Goal: Transaction & Acquisition: Purchase product/service

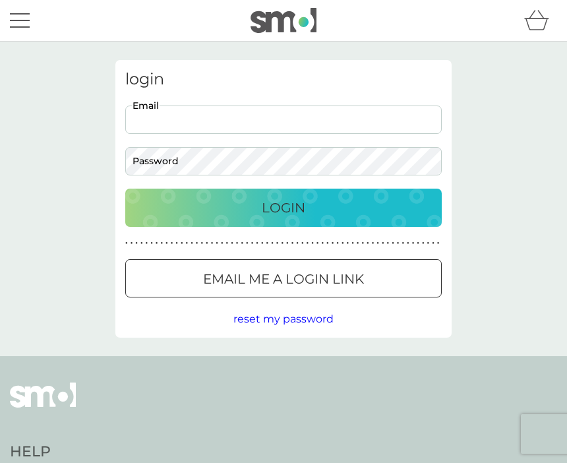
type input "[EMAIL_ADDRESS][DOMAIN_NAME]"
click at [283, 207] on button "Login" at bounding box center [283, 207] width 316 height 38
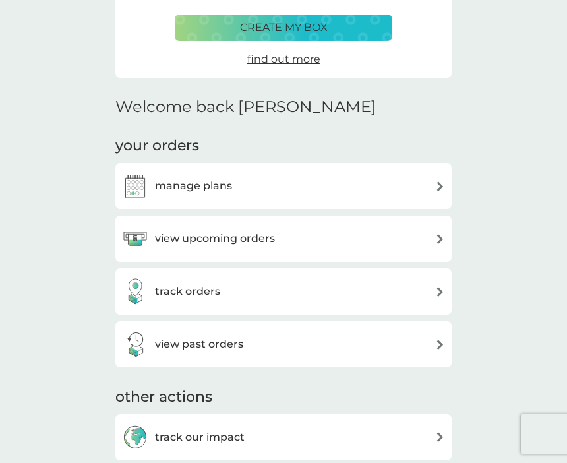
scroll to position [237, 0]
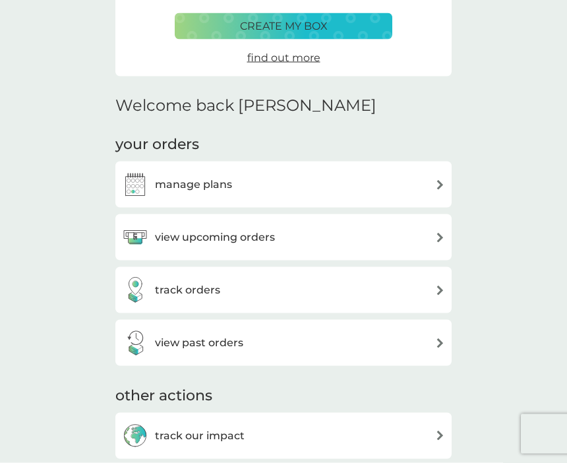
click at [432, 235] on div "view upcoming orders" at bounding box center [283, 237] width 323 height 26
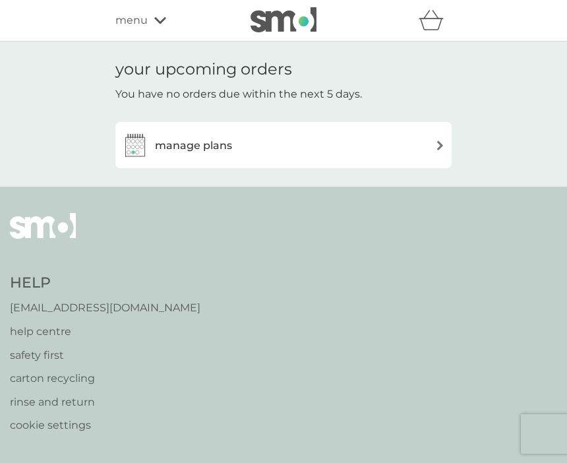
click at [436, 147] on img at bounding box center [440, 145] width 10 height 10
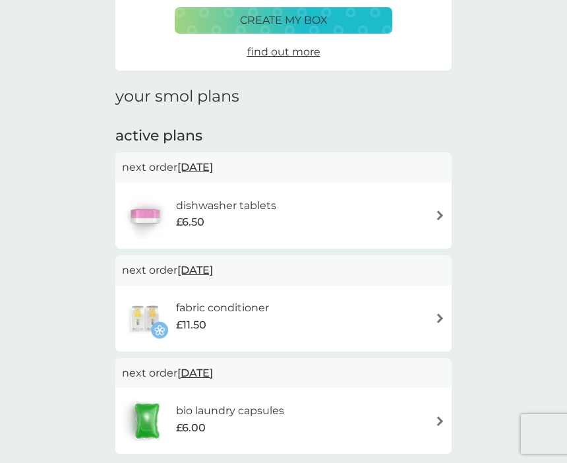
scroll to position [113, 0]
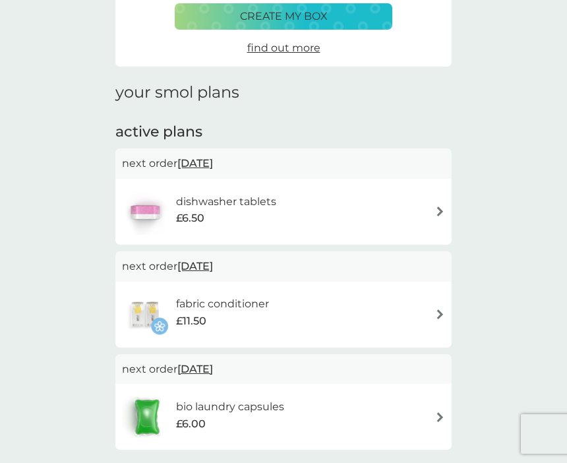
click at [437, 310] on img at bounding box center [440, 314] width 10 height 10
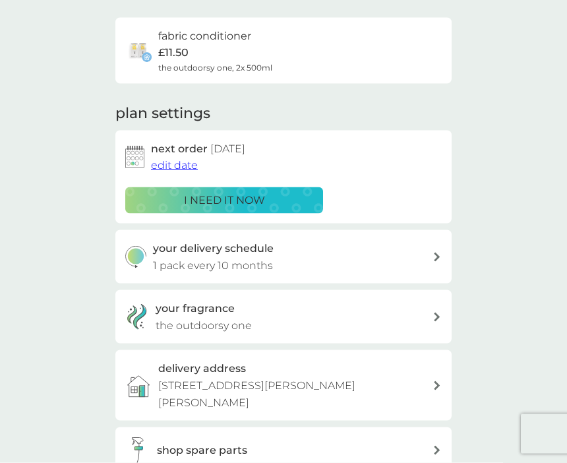
scroll to position [93, 0]
click at [435, 312] on icon at bounding box center [437, 316] width 6 height 9
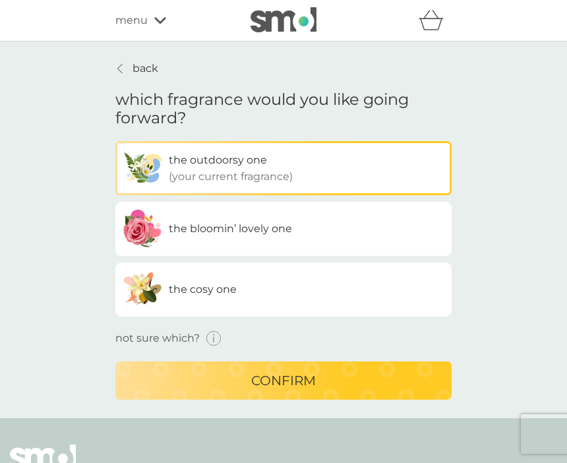
click at [377, 289] on label "the cosy one" at bounding box center [283, 289] width 336 height 54
click at [115, 141] on input "the cosy one" at bounding box center [115, 141] width 0 height 0
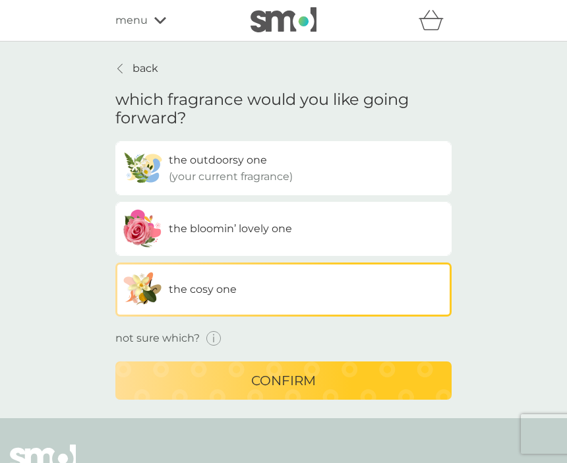
click at [373, 377] on div "confirm" at bounding box center [284, 380] width 310 height 21
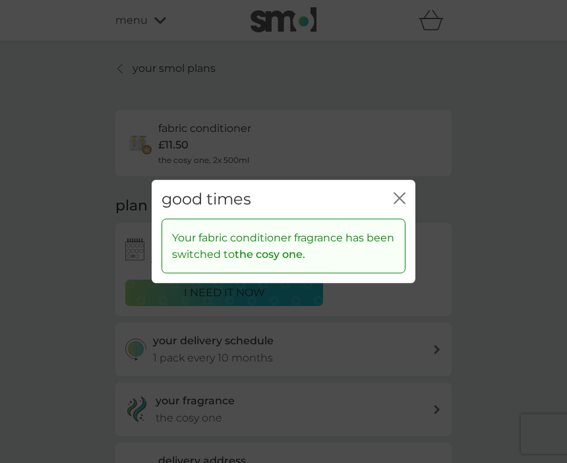
click at [398, 204] on icon "close" at bounding box center [399, 198] width 12 height 12
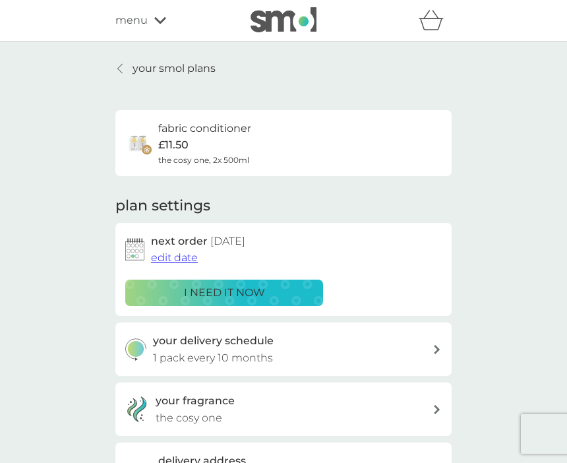
click at [171, 251] on span "edit date" at bounding box center [174, 257] width 47 height 13
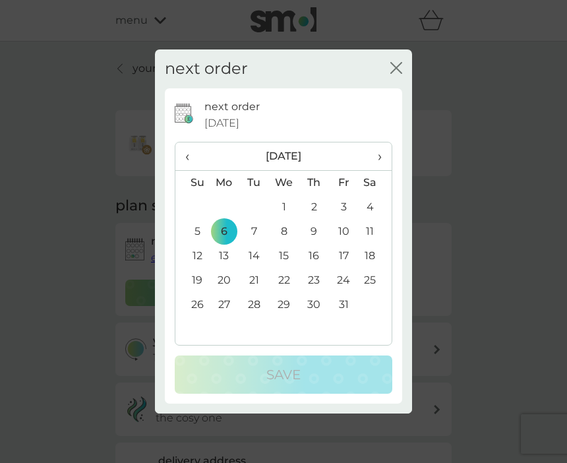
click at [385, 171] on th "›" at bounding box center [375, 156] width 33 height 28
click at [375, 170] on span "›" at bounding box center [374, 156] width 13 height 28
click at [367, 219] on td "6" at bounding box center [375, 207] width 33 height 24
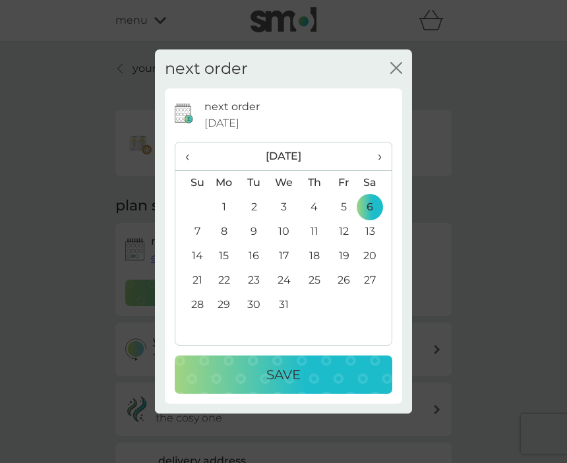
click at [312, 385] on div "Save" at bounding box center [283, 374] width 191 height 21
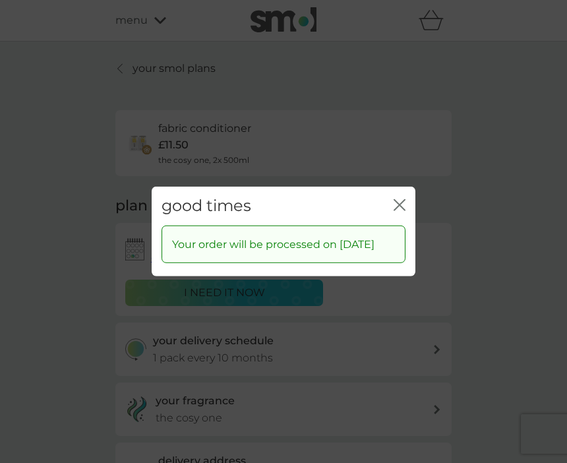
click at [403, 211] on icon "close" at bounding box center [399, 205] width 12 height 12
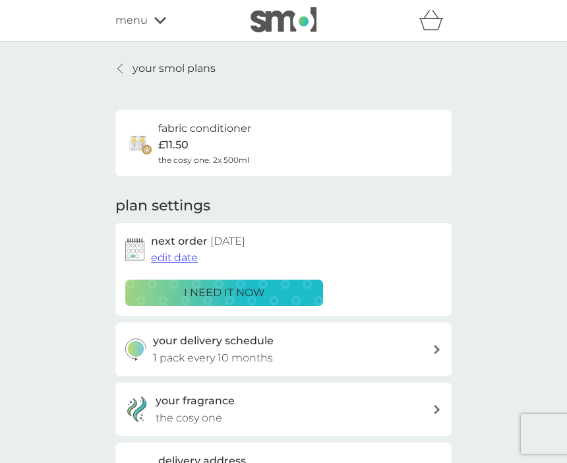
click at [143, 16] on span "menu" at bounding box center [131, 20] width 32 height 17
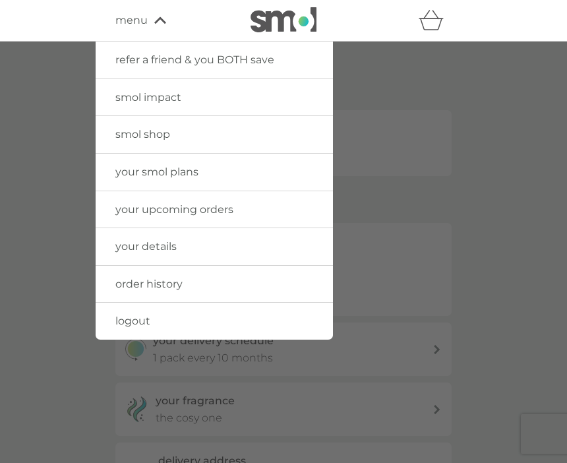
click at [302, 129] on link "smol shop" at bounding box center [214, 134] width 237 height 37
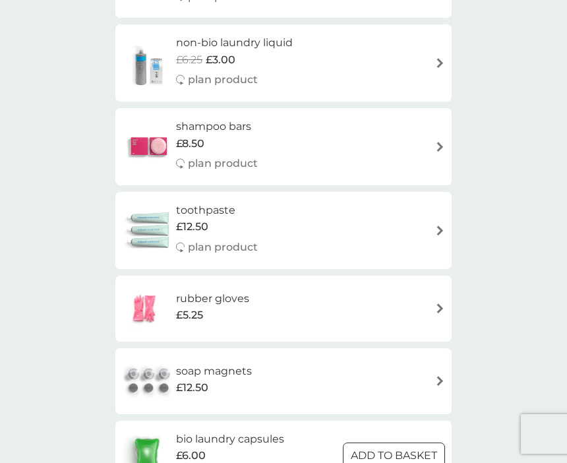
scroll to position [1749, 0]
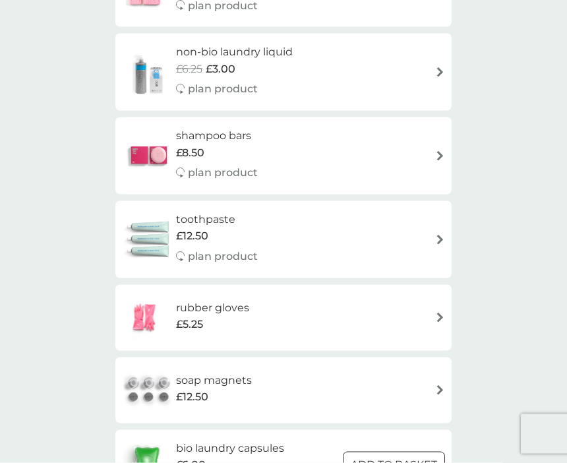
click at [335, 367] on div "soap magnets £12.50" at bounding box center [283, 390] width 323 height 46
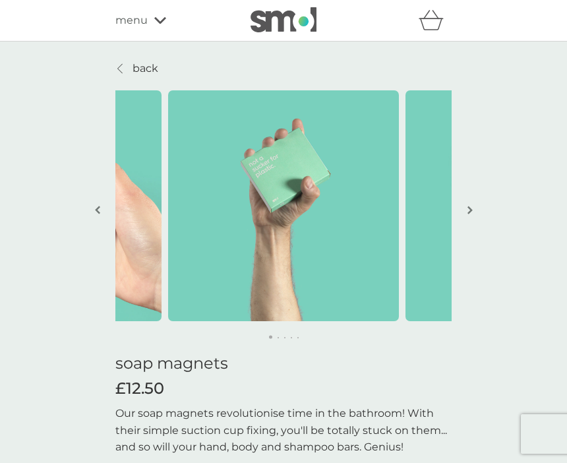
click at [468, 202] on button "button" at bounding box center [470, 211] width 10 height 66
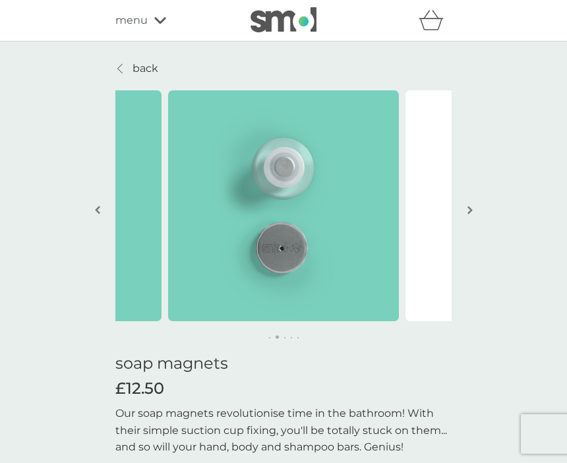
click at [472, 207] on img "button" at bounding box center [469, 210] width 5 height 10
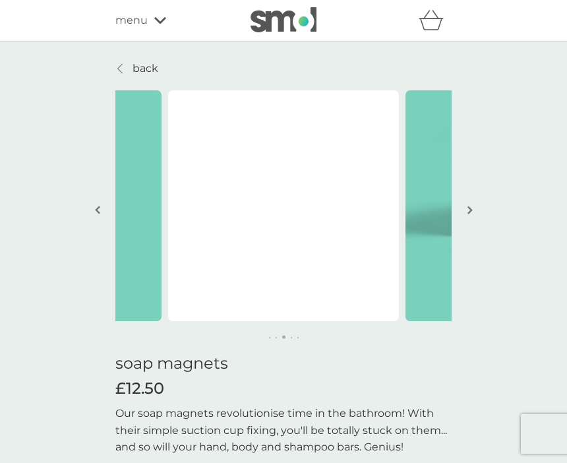
click at [474, 234] on button "button" at bounding box center [470, 211] width 10 height 66
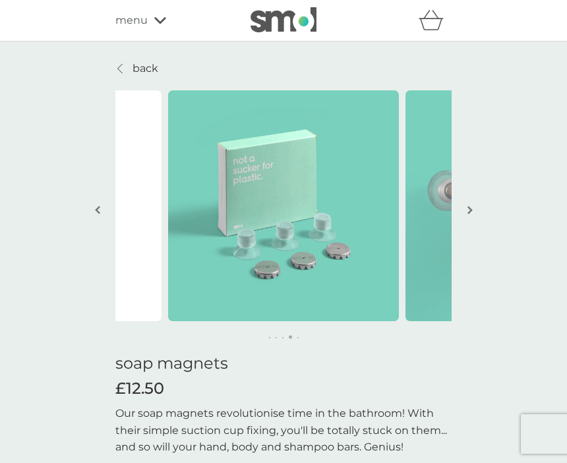
click at [472, 209] on img "button" at bounding box center [469, 210] width 5 height 10
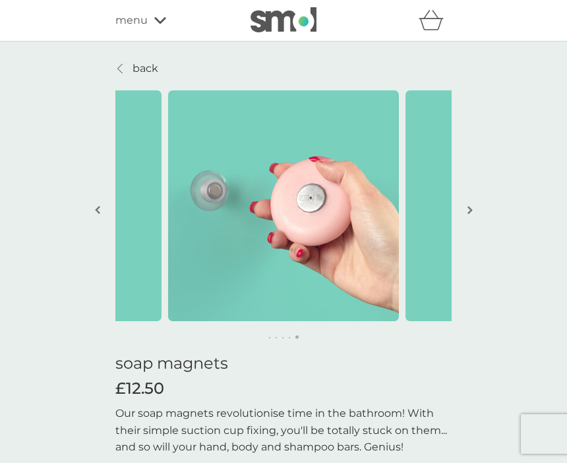
click at [471, 206] on img "button" at bounding box center [469, 210] width 5 height 10
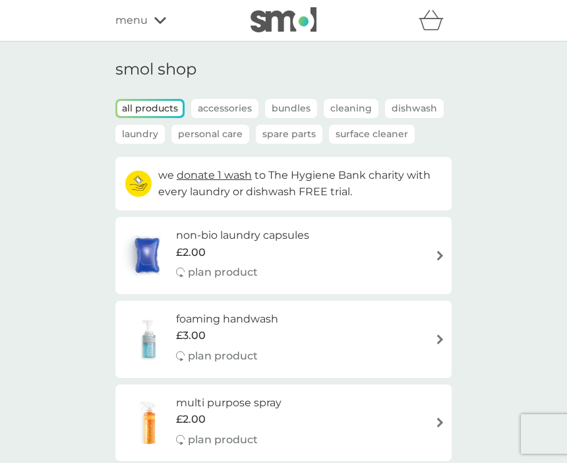
scroll to position [1749, 0]
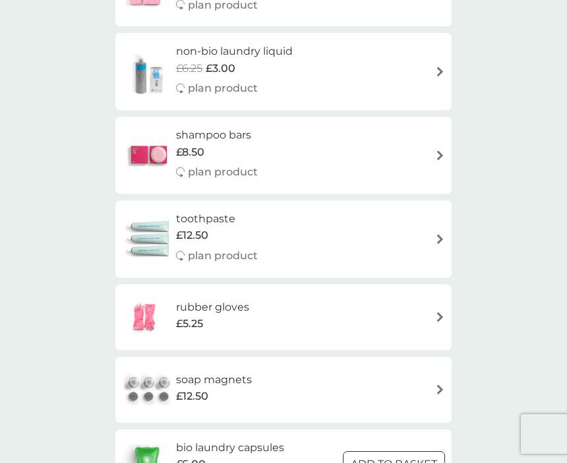
click at [230, 144] on div "£8.50" at bounding box center [217, 152] width 82 height 17
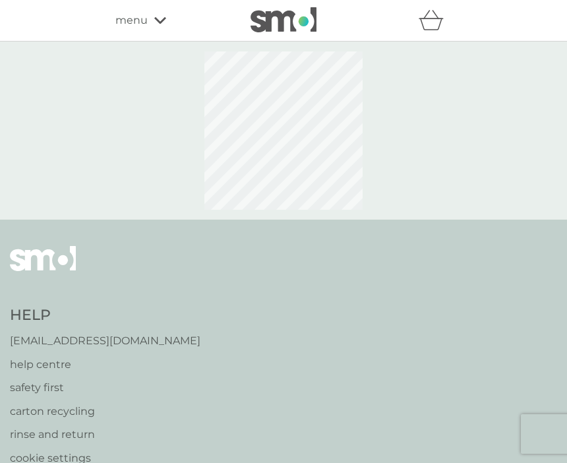
select select "63"
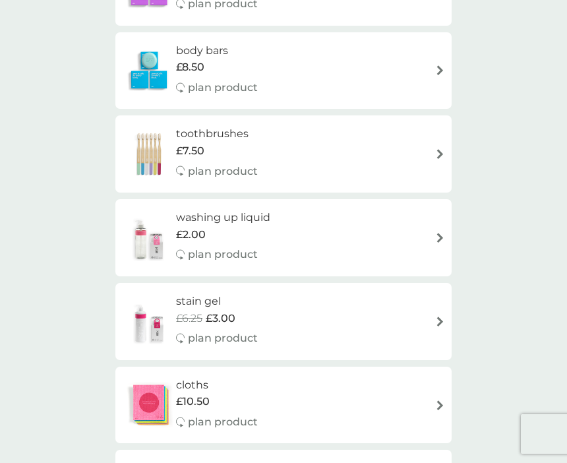
scroll to position [1248, 0]
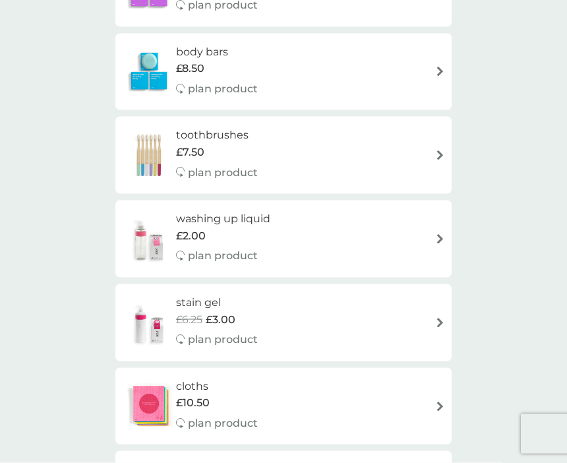
click at [435, 234] on img at bounding box center [440, 239] width 10 height 10
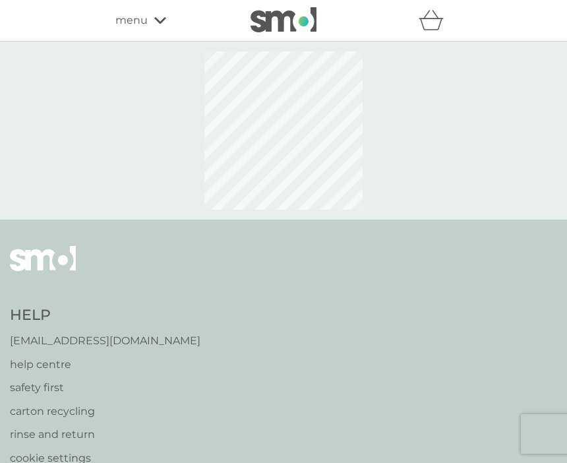
select select "112"
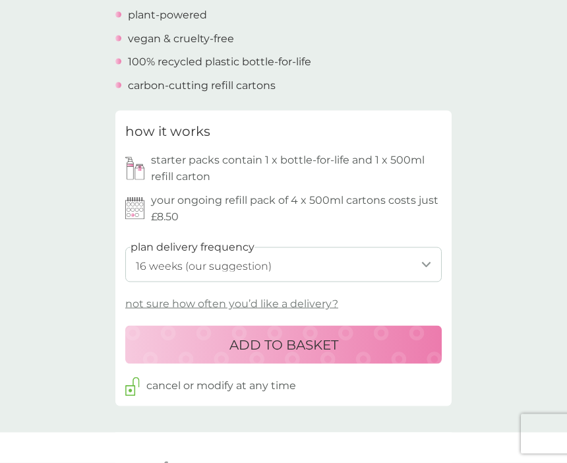
scroll to position [586, 0]
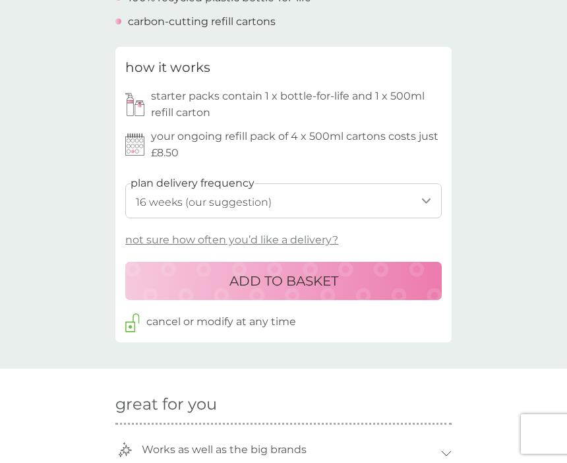
click at [422, 194] on select "1 week 2 weeks 3 weeks 4 weeks 5 weeks 6 weeks 7 weeks 8 weeks 9 weeks 10 weeks…" at bounding box center [283, 200] width 316 height 35
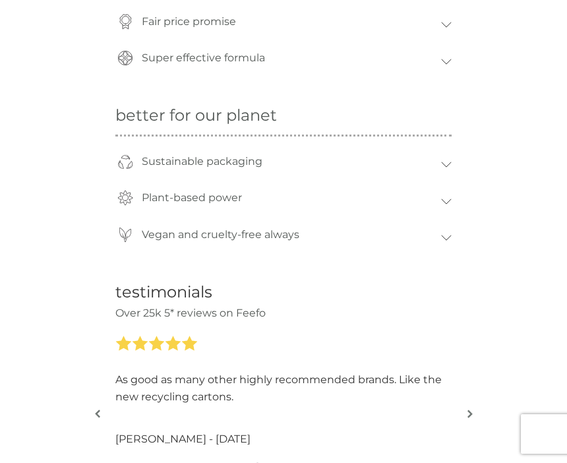
scroll to position [1058, 0]
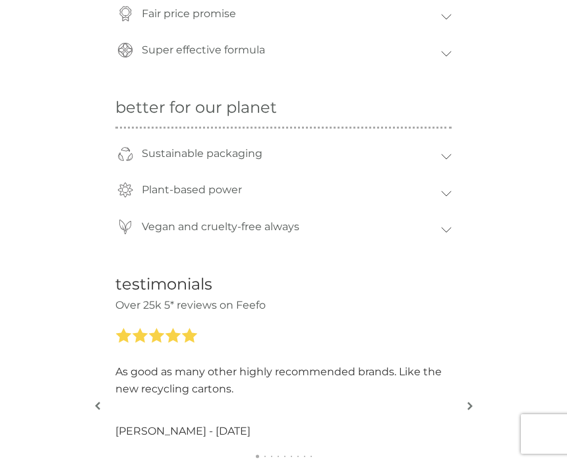
click at [443, 154] on icon at bounding box center [446, 157] width 11 height 6
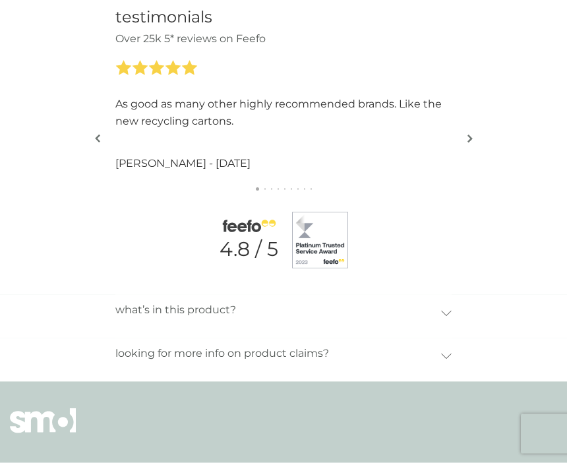
scroll to position [1344, 0]
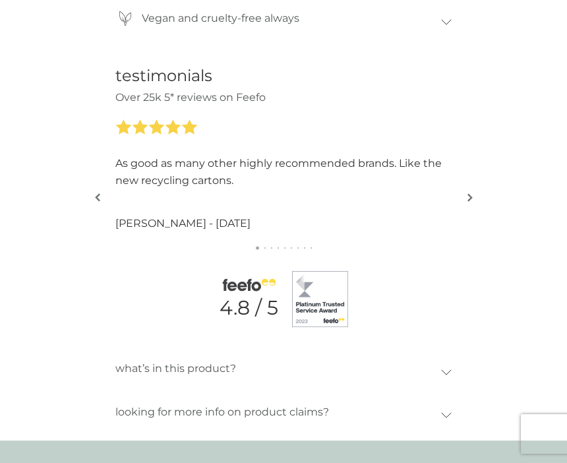
click at [467, 192] on img "button" at bounding box center [469, 197] width 5 height 10
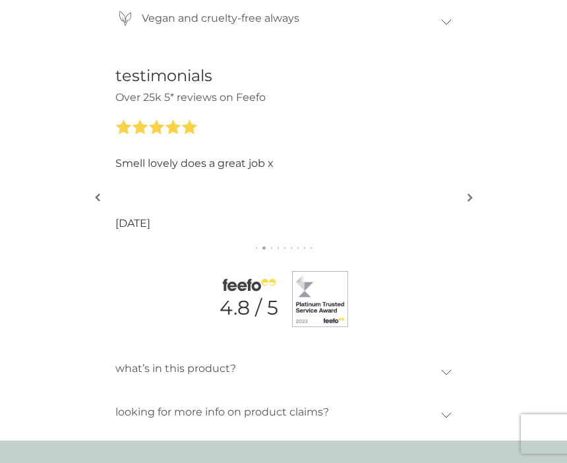
click at [470, 192] on img "button" at bounding box center [469, 197] width 5 height 10
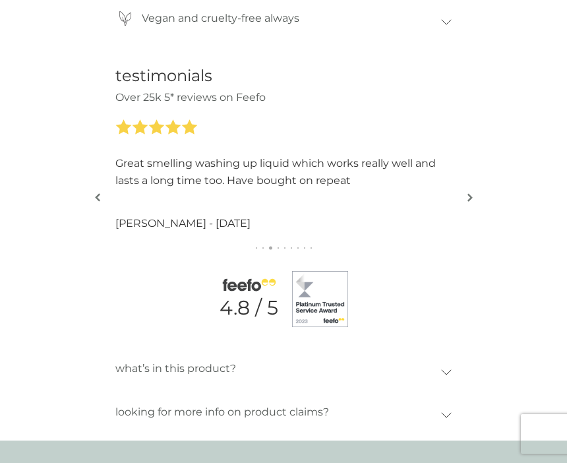
click at [536, 161] on div "testimonials Over 25k 5* reviews on Feefo Excellent, and very long lasting [PER…" at bounding box center [283, 196] width 567 height 313
click at [472, 192] on img "button" at bounding box center [469, 197] width 5 height 10
click at [468, 192] on img "button" at bounding box center [469, 197] width 5 height 10
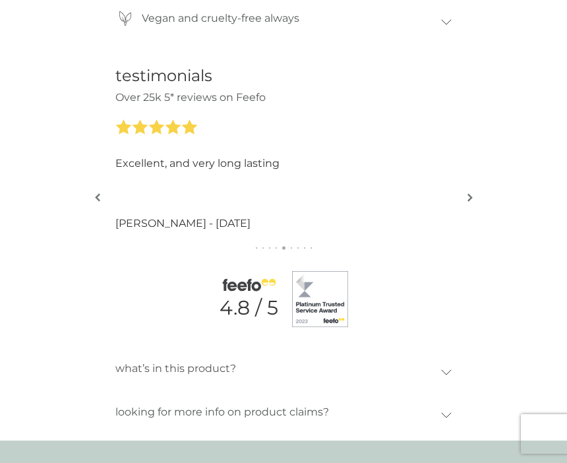
click at [467, 192] on img "button" at bounding box center [469, 197] width 5 height 10
click at [471, 192] on img "button" at bounding box center [469, 197] width 5 height 10
click at [467, 192] on img "button" at bounding box center [469, 197] width 5 height 10
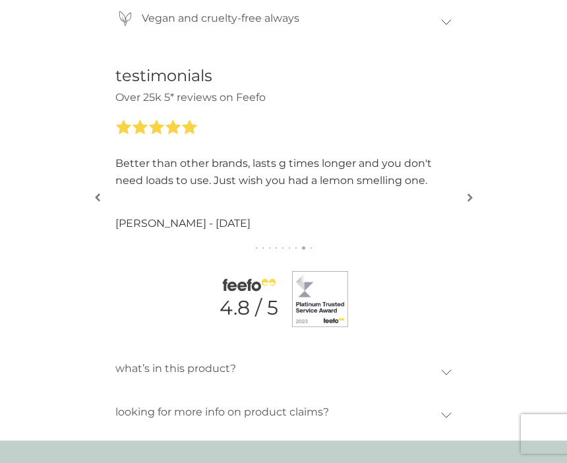
click at [471, 192] on img "button" at bounding box center [469, 197] width 5 height 10
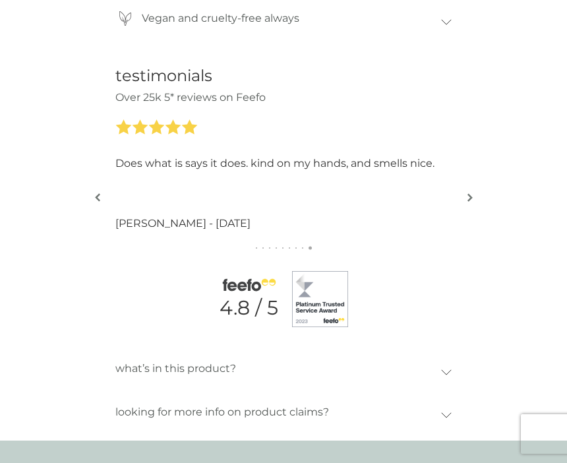
click at [467, 192] on img "button" at bounding box center [469, 197] width 5 height 10
click at [471, 192] on img "button" at bounding box center [469, 197] width 5 height 10
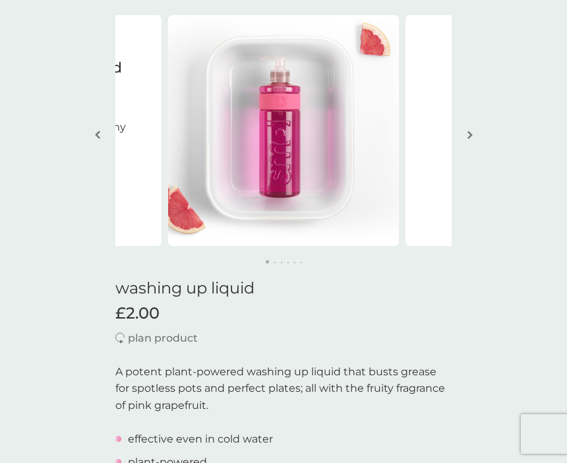
scroll to position [0, 0]
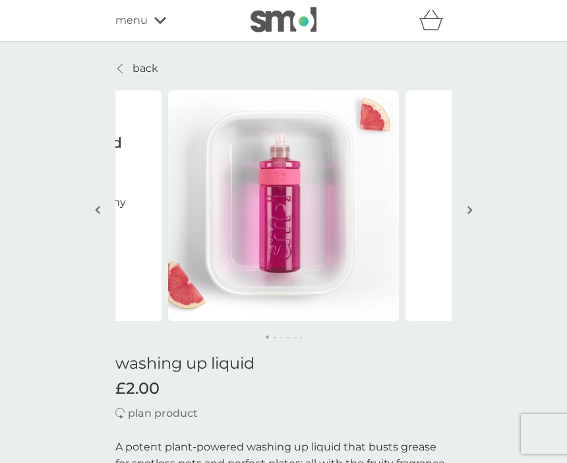
click at [146, 16] on span "menu" at bounding box center [131, 20] width 32 height 17
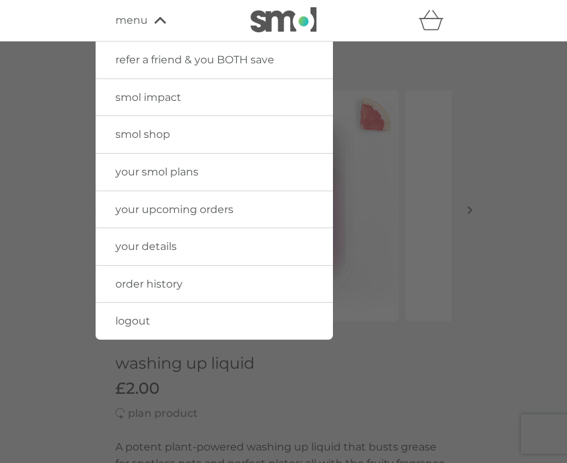
click at [259, 132] on link "smol shop" at bounding box center [214, 134] width 237 height 37
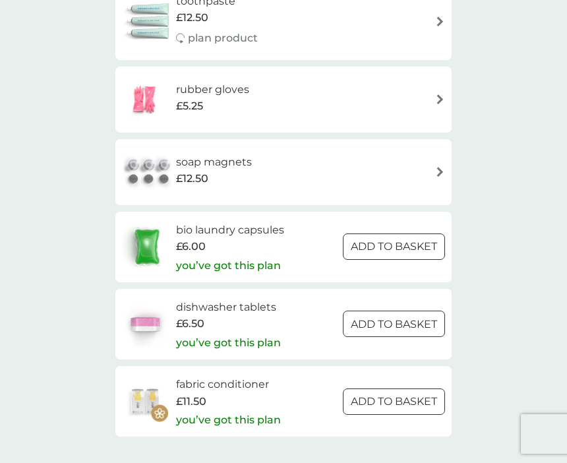
scroll to position [1966, 0]
click at [203, 299] on h6 "dishwasher tablets" at bounding box center [228, 307] width 105 height 17
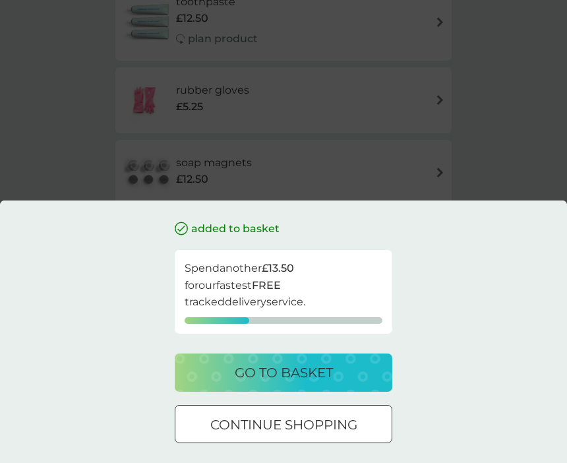
click at [508, 219] on div "added to basket Spend another £13.50 for our fastest FREE tracked delivery serv…" at bounding box center [283, 231] width 567 height 463
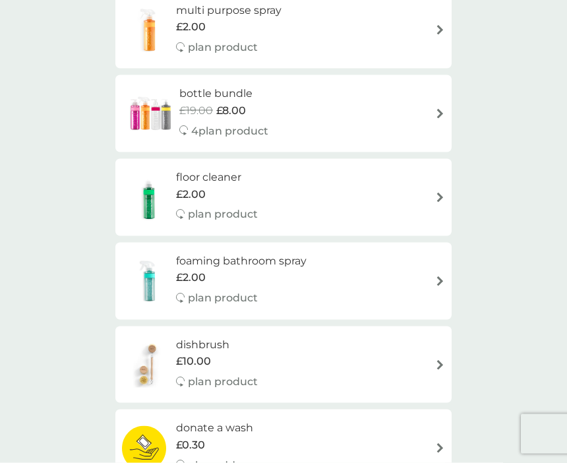
scroll to position [0, 0]
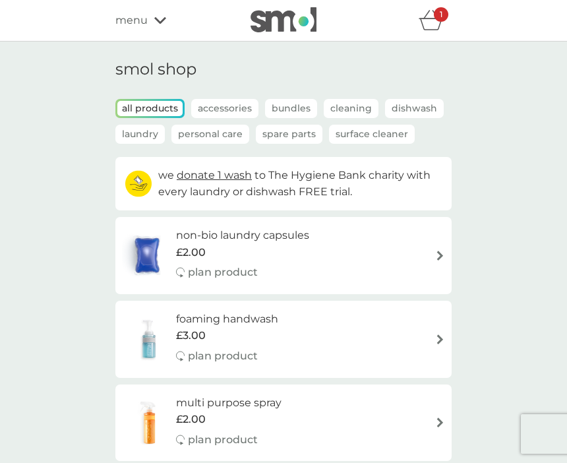
click at [434, 11] on div "1" at bounding box center [441, 14] width 14 height 14
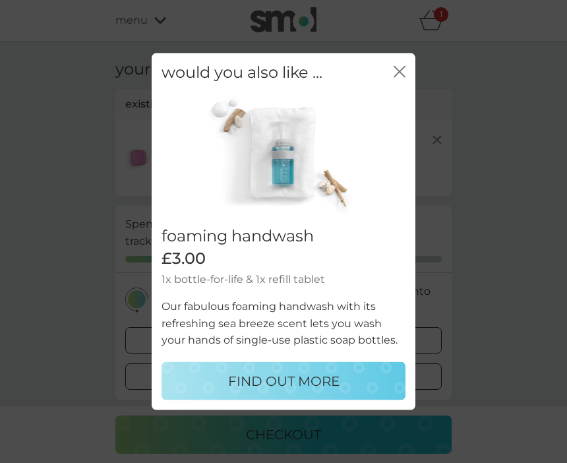
click at [399, 72] on icon "close" at bounding box center [401, 72] width 5 height 11
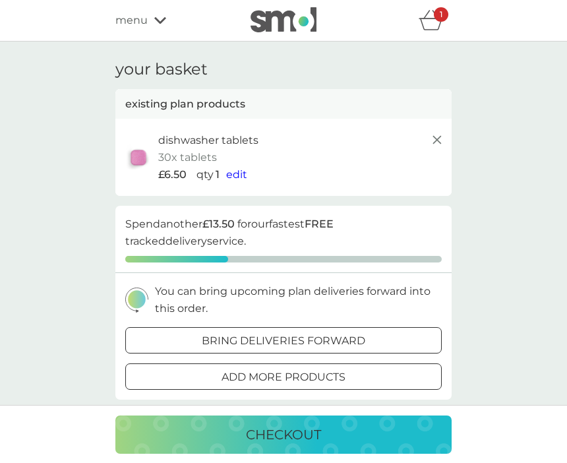
click at [435, 132] on icon at bounding box center [437, 140] width 16 height 16
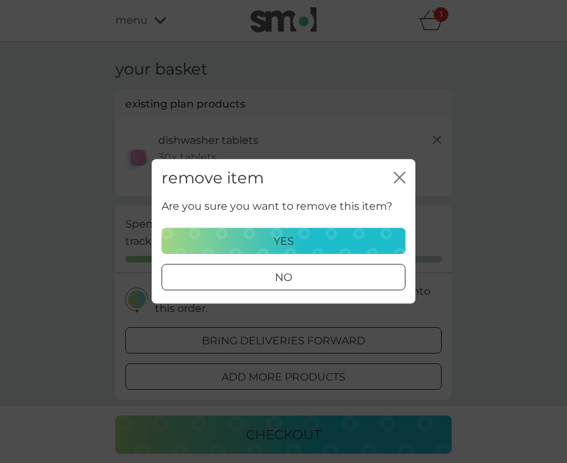
click at [371, 229] on button "yes" at bounding box center [283, 241] width 244 height 26
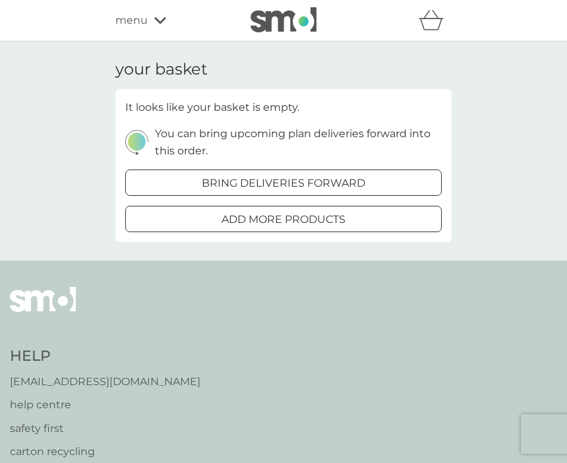
click at [142, 13] on span "menu" at bounding box center [131, 20] width 32 height 17
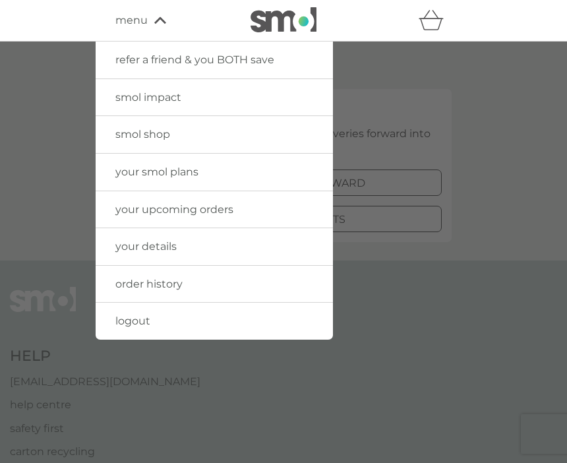
click at [283, 130] on link "smol shop" at bounding box center [214, 134] width 237 height 37
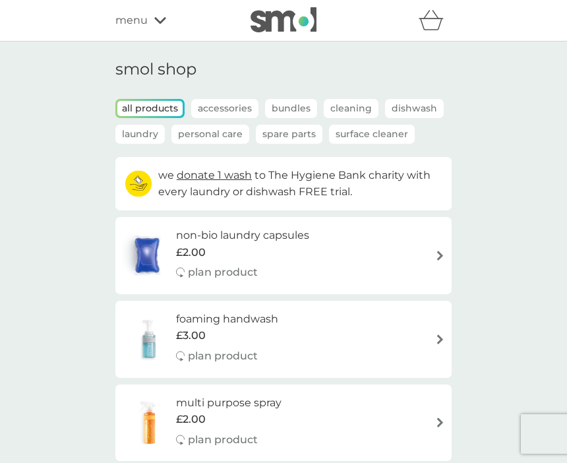
click at [146, 22] on span "menu" at bounding box center [131, 20] width 32 height 17
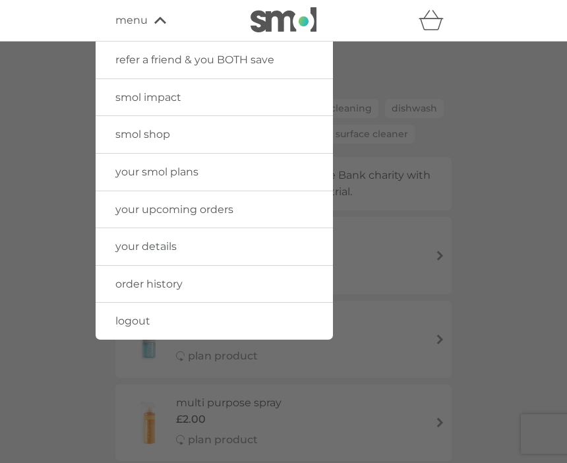
click at [312, 159] on link "your smol plans" at bounding box center [214, 172] width 237 height 37
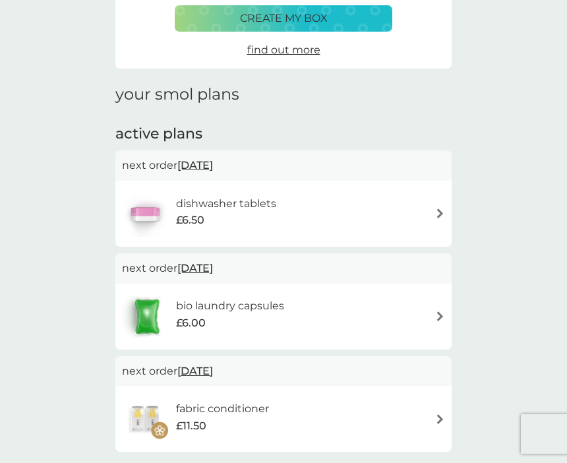
scroll to position [121, 0]
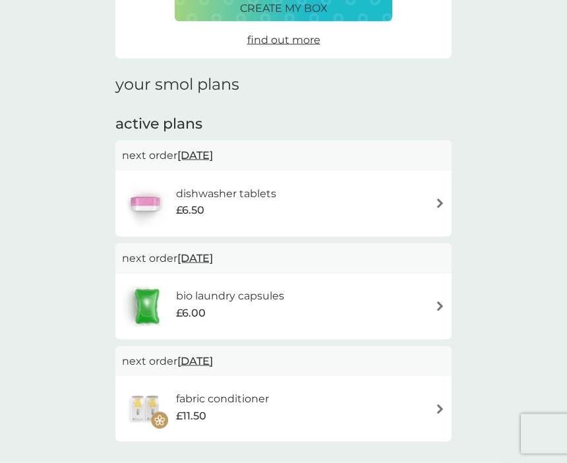
click at [440, 198] on img at bounding box center [440, 203] width 10 height 10
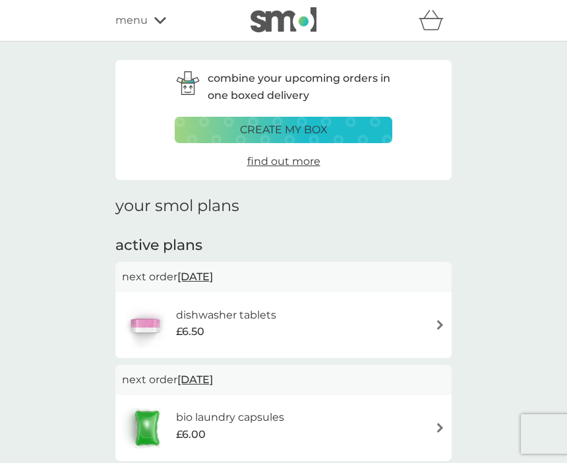
scroll to position [168, 0]
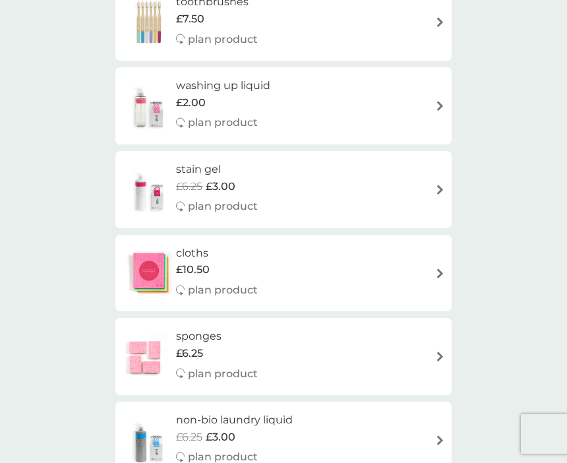
scroll to position [1380, 0]
click at [436, 101] on img at bounding box center [440, 106] width 10 height 10
select select "112"
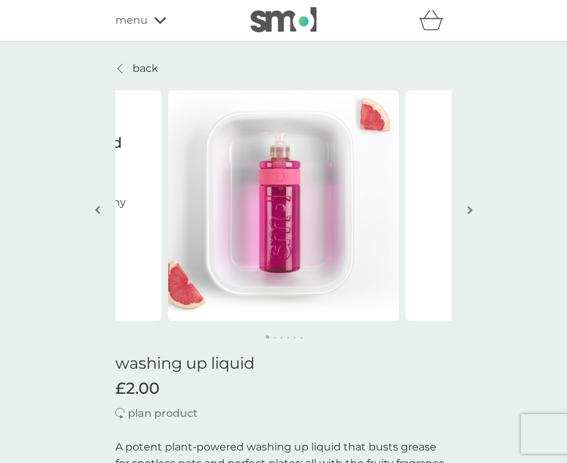
click at [469, 206] on img "button" at bounding box center [469, 210] width 5 height 10
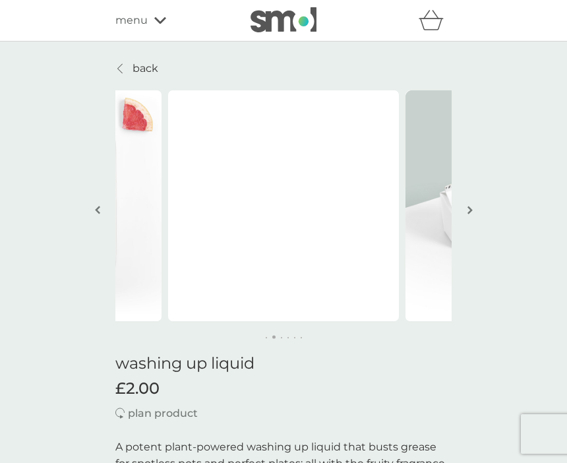
click at [471, 205] on img "button" at bounding box center [469, 210] width 5 height 10
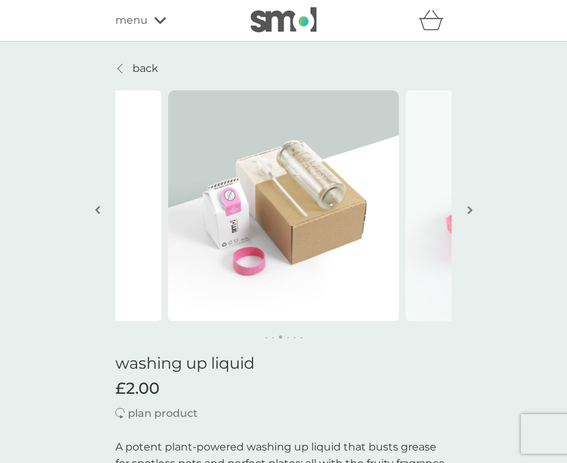
click at [469, 208] on img "button" at bounding box center [469, 210] width 5 height 10
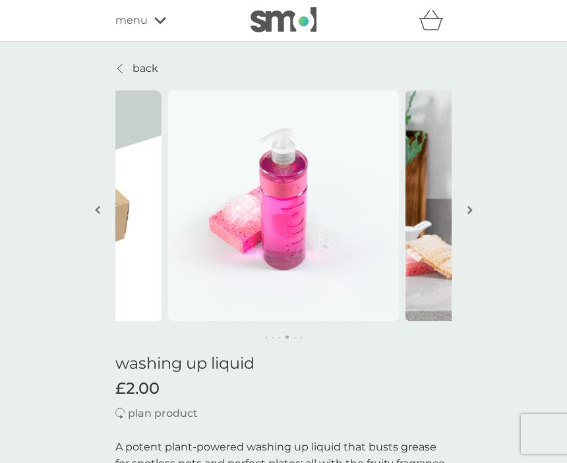
click at [471, 208] on img "button" at bounding box center [469, 210] width 5 height 10
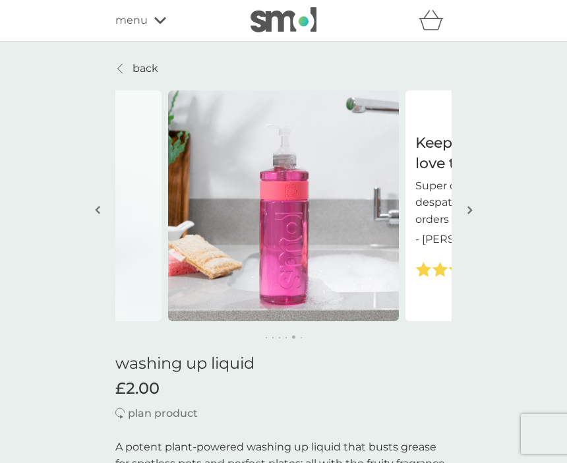
click at [473, 200] on button "button" at bounding box center [470, 211] width 10 height 66
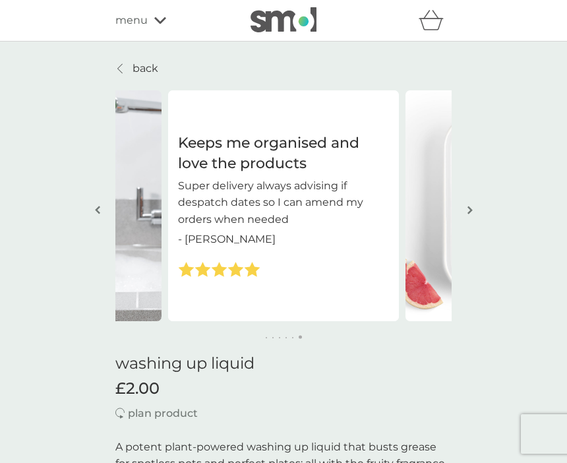
click at [467, 210] on img "button" at bounding box center [469, 210] width 5 height 10
